Goal: Information Seeking & Learning: Find specific page/section

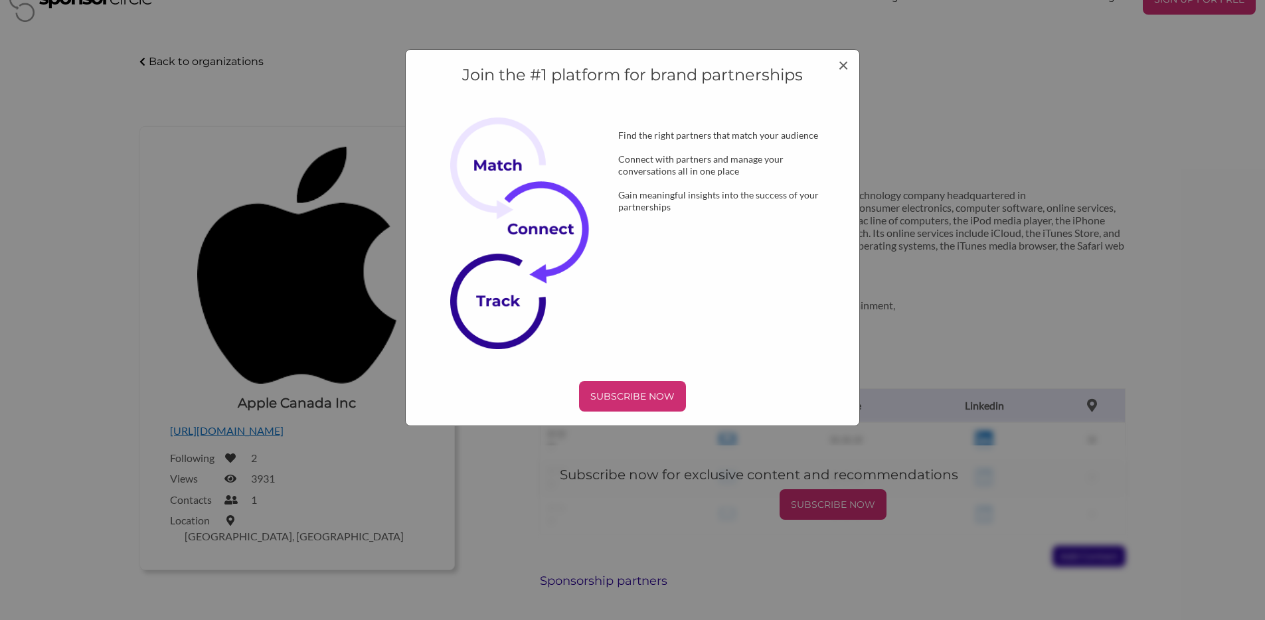
click at [847, 64] on div "Join the #1 platform for brand partnerships Find the right partners that match …" at bounding box center [633, 237] width 456 height 377
click at [841, 64] on span "×" at bounding box center [843, 64] width 11 height 23
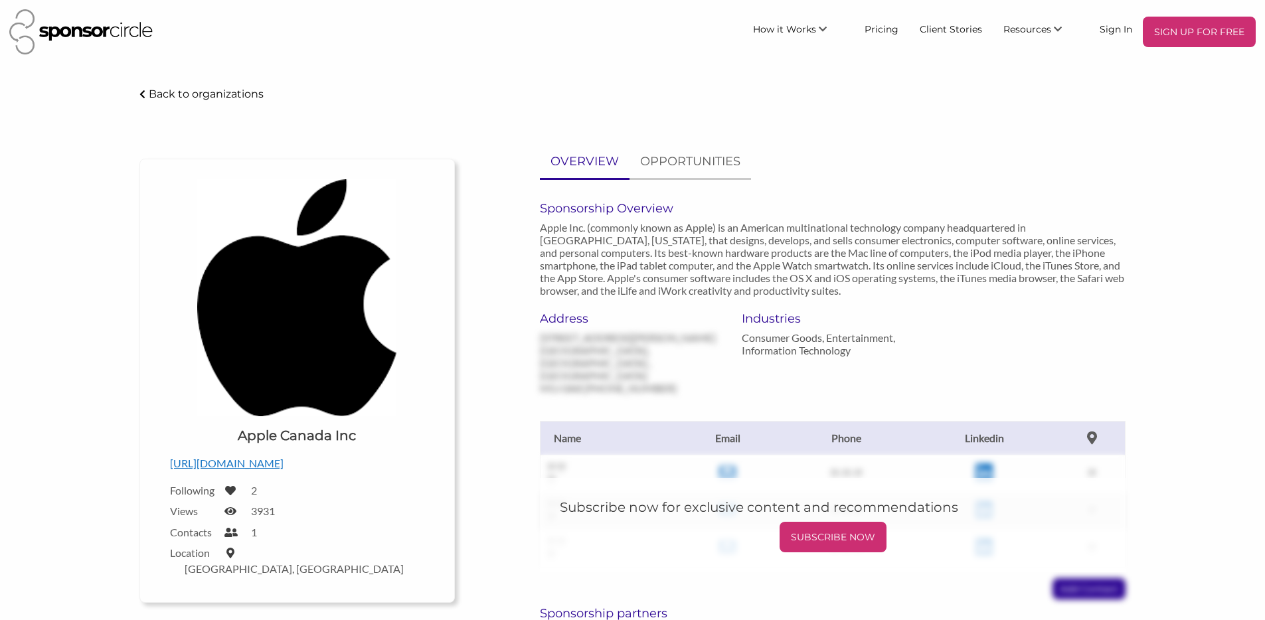
click at [211, 100] on p "Back to organizations" at bounding box center [206, 94] width 115 height 13
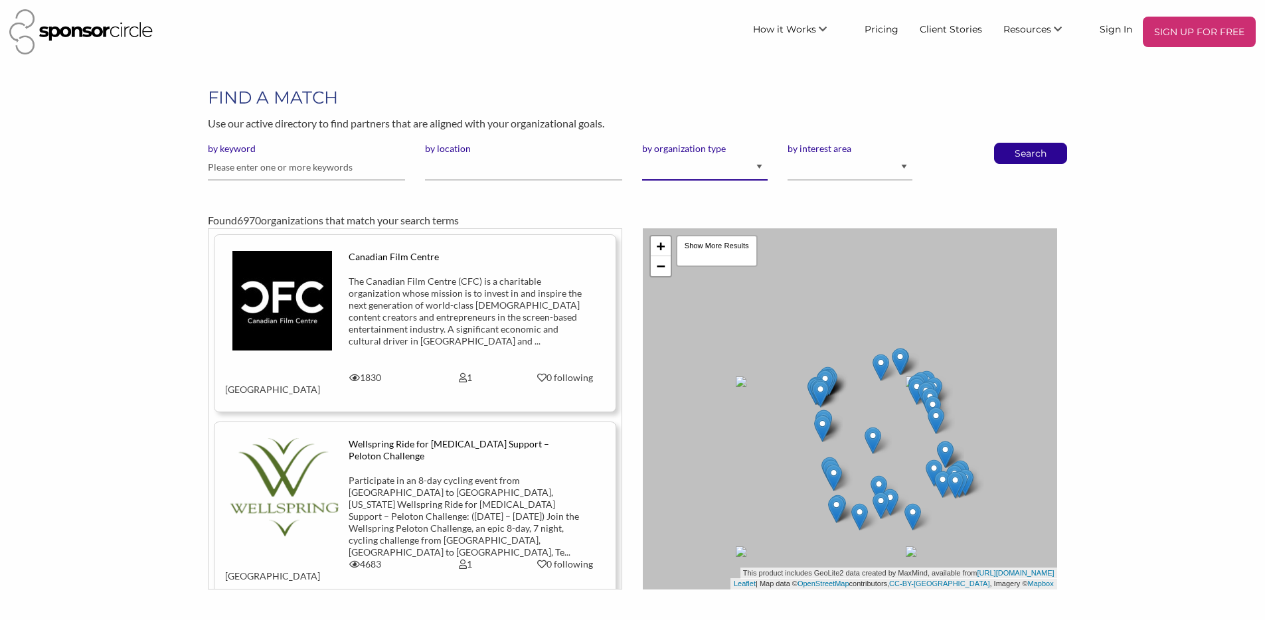
click at [702, 181] on select "I am an event organizer seeking new partnerships with suppliers, exhibitors or …" at bounding box center [704, 168] width 125 height 26
click at [209, 181] on input "text" at bounding box center [306, 168] width 197 height 26
type input "women's health"
click at [1053, 161] on p "Search" at bounding box center [1031, 153] width 44 height 20
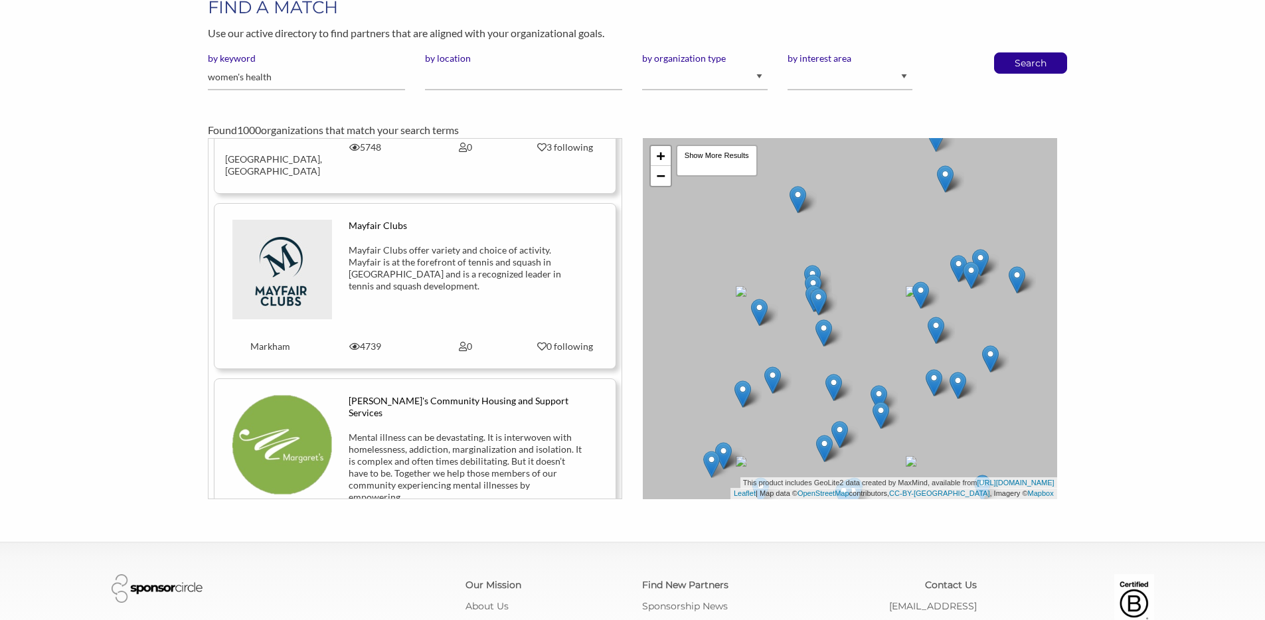
scroll to position [9020, 0]
